Goal: Task Accomplishment & Management: Complete application form

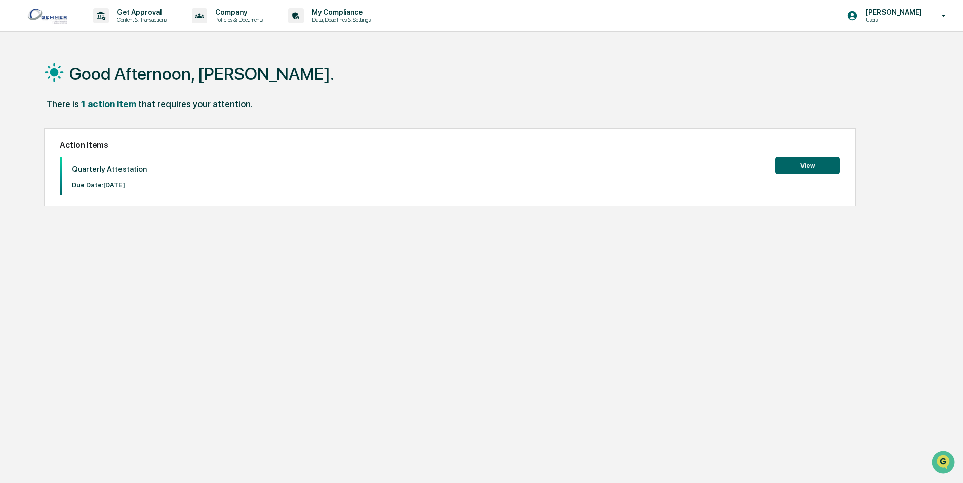
click at [806, 166] on button "View" at bounding box center [807, 165] width 65 height 17
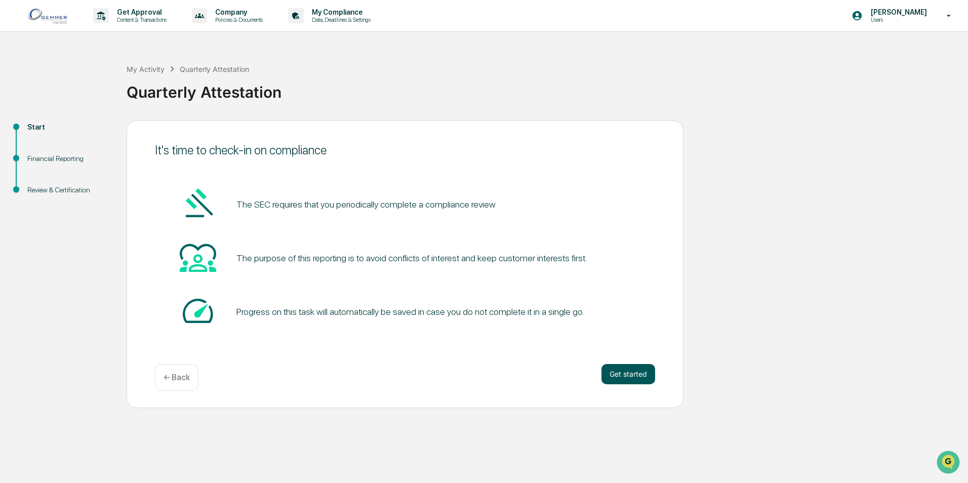
click at [637, 379] on button "Get started" at bounding box center [628, 374] width 54 height 20
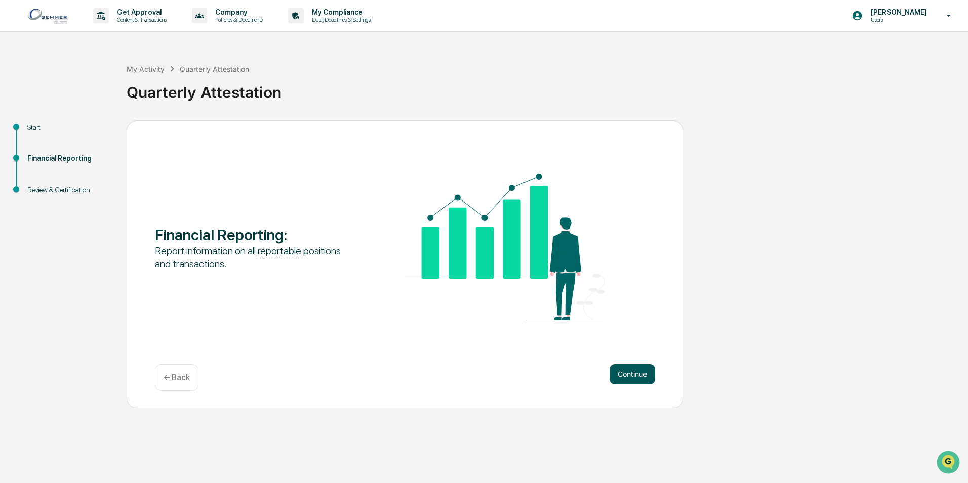
click at [631, 374] on button "Continue" at bounding box center [632, 374] width 46 height 20
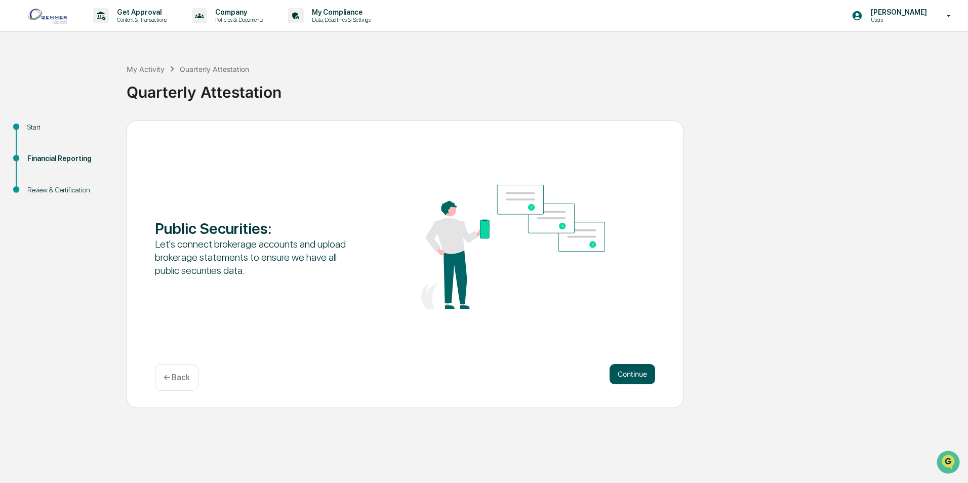
click at [635, 376] on button "Continue" at bounding box center [632, 374] width 46 height 20
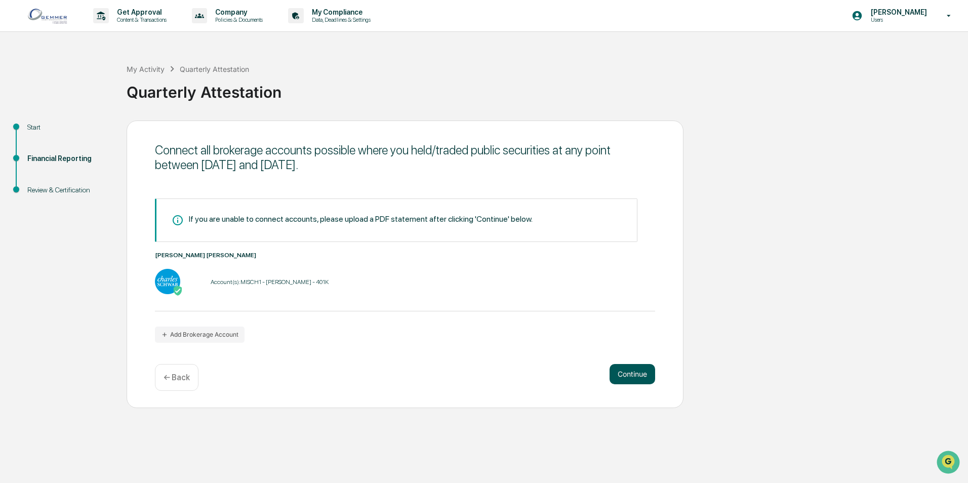
click at [640, 374] on button "Continue" at bounding box center [632, 374] width 46 height 20
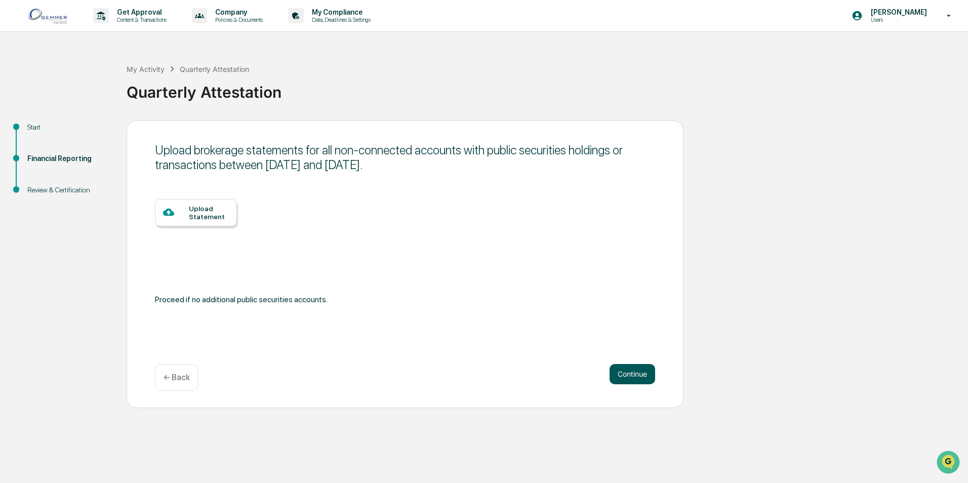
click at [634, 375] on button "Continue" at bounding box center [632, 374] width 46 height 20
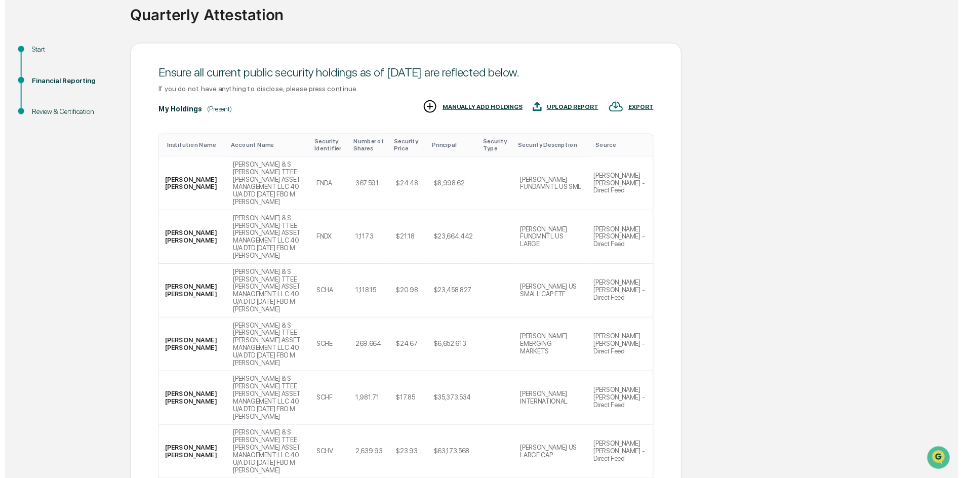
scroll to position [123, 0]
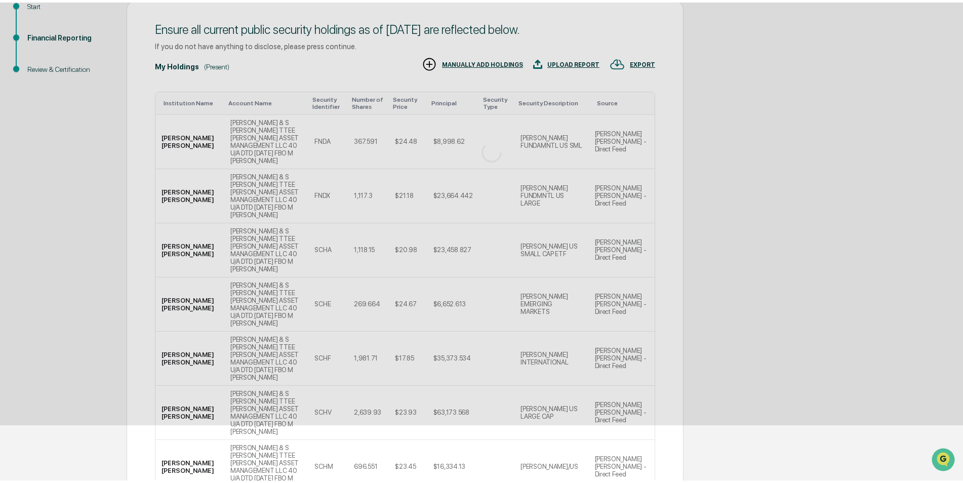
scroll to position [0, 0]
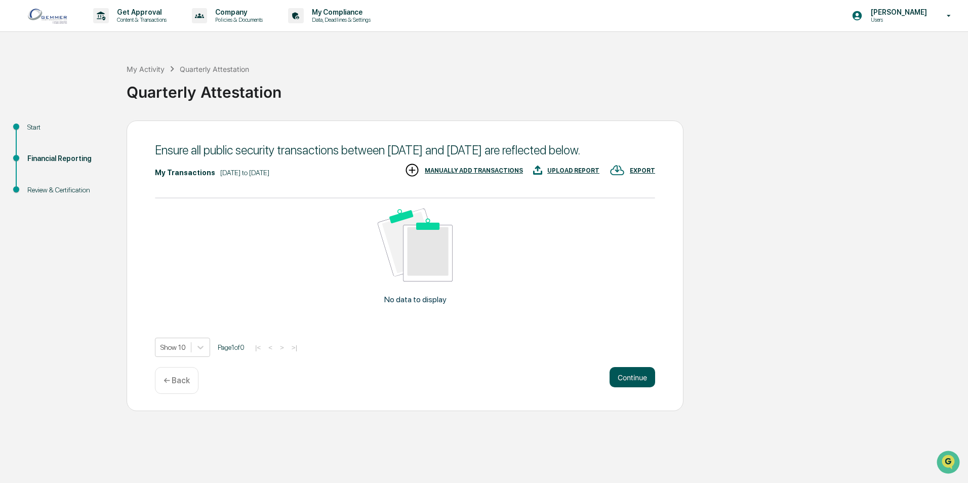
click at [637, 387] on button "Continue" at bounding box center [632, 377] width 46 height 20
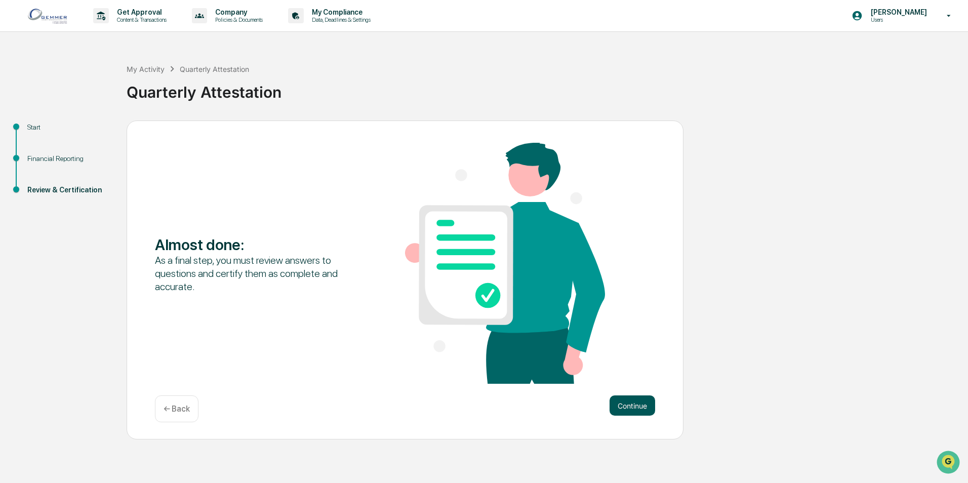
click at [637, 407] on button "Continue" at bounding box center [632, 405] width 46 height 20
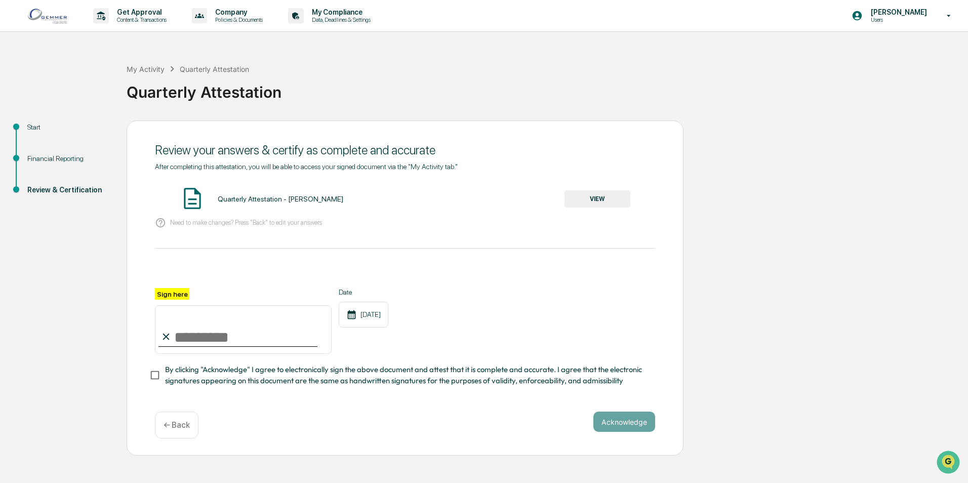
click at [176, 337] on input "Sign here" at bounding box center [243, 329] width 177 height 49
type input "**********"
click at [625, 421] on button "Acknowledge" at bounding box center [624, 422] width 62 height 20
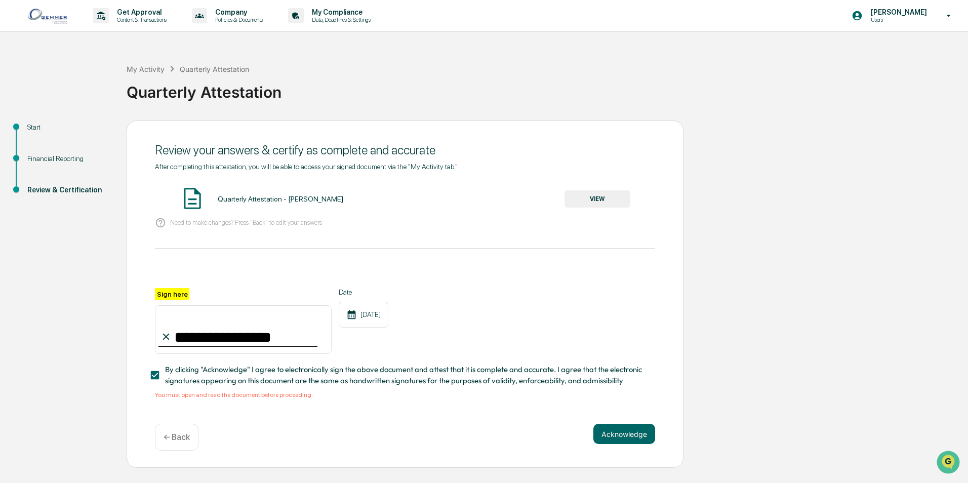
click at [612, 194] on button "VIEW" at bounding box center [597, 198] width 66 height 17
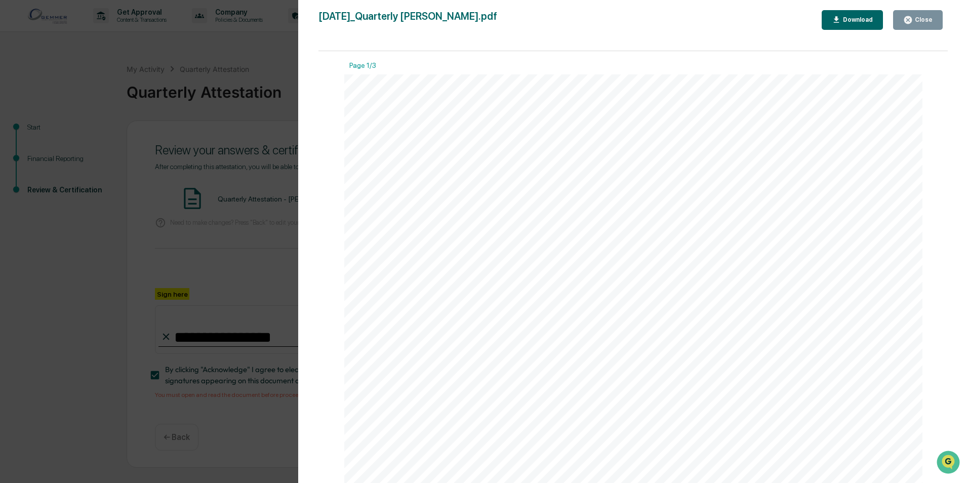
click at [939, 21] on button "Close" at bounding box center [918, 20] width 50 height 20
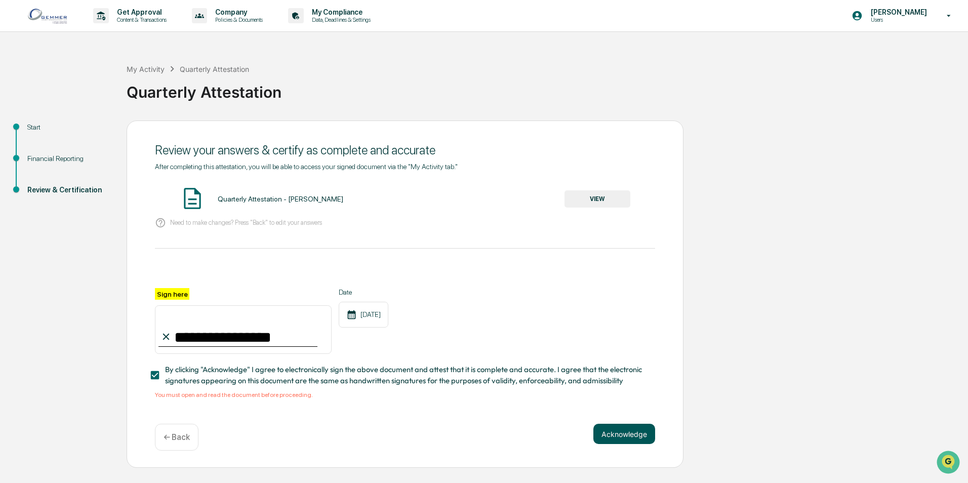
click at [628, 436] on button "Acknowledge" at bounding box center [624, 434] width 62 height 20
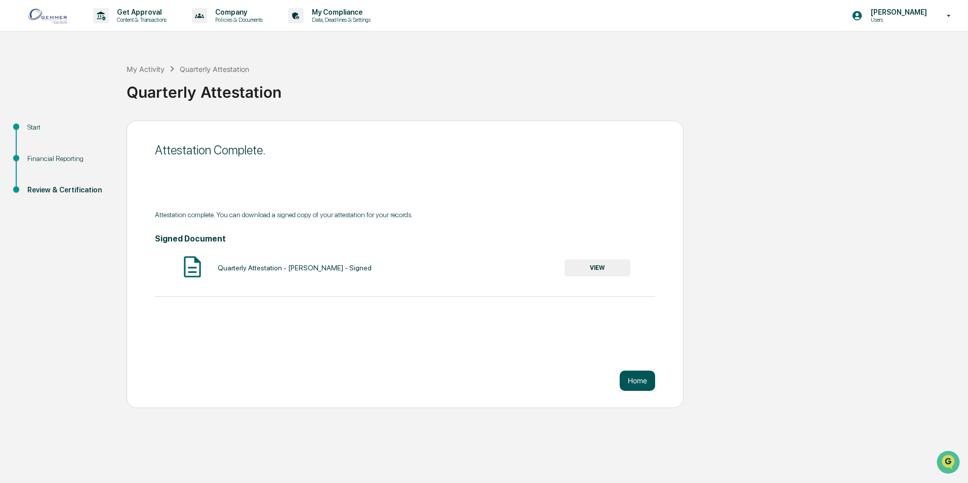
click at [635, 380] on button "Home" at bounding box center [637, 381] width 35 height 20
